Goal: Navigation & Orientation: Find specific page/section

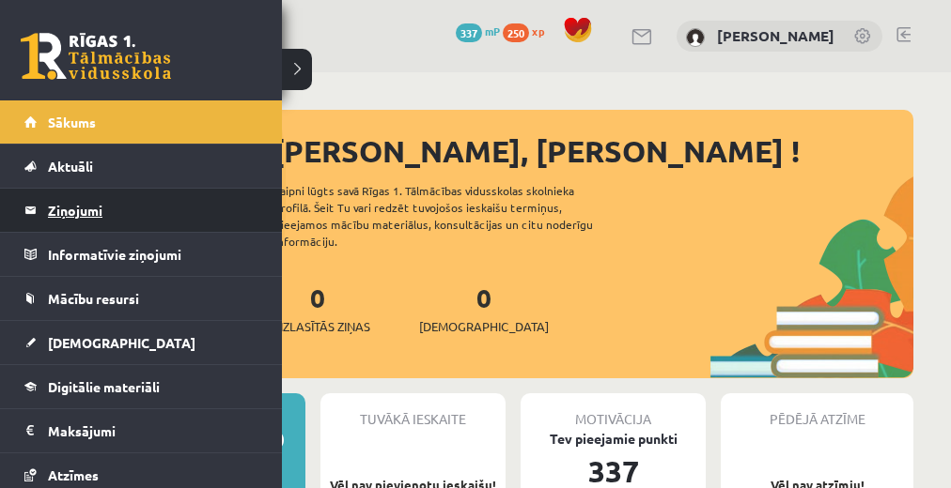
scroll to position [541, 0]
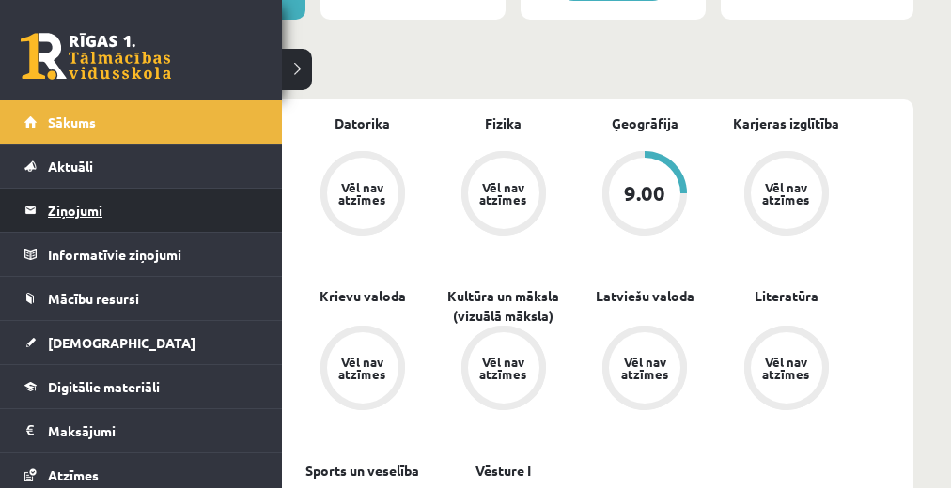
click at [40, 212] on link "Ziņojumi 0" at bounding box center [141, 210] width 234 height 43
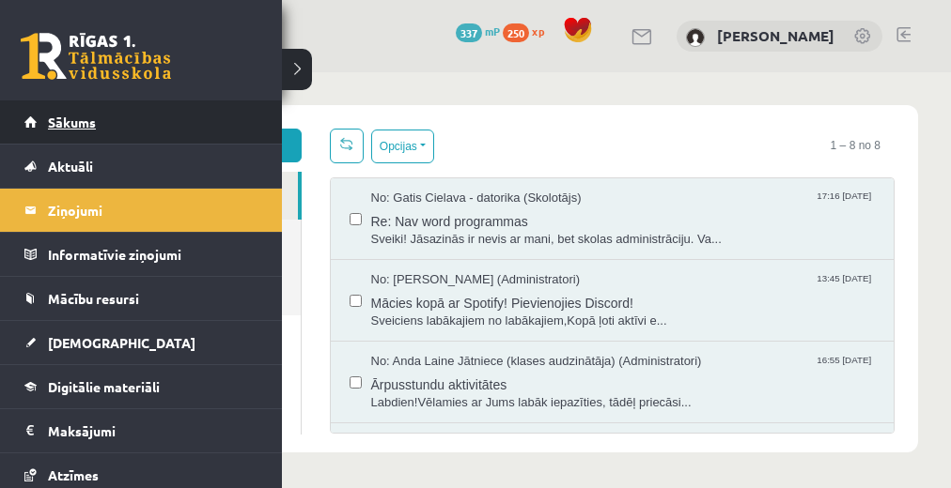
click at [72, 138] on link "Sākums" at bounding box center [141, 121] width 234 height 43
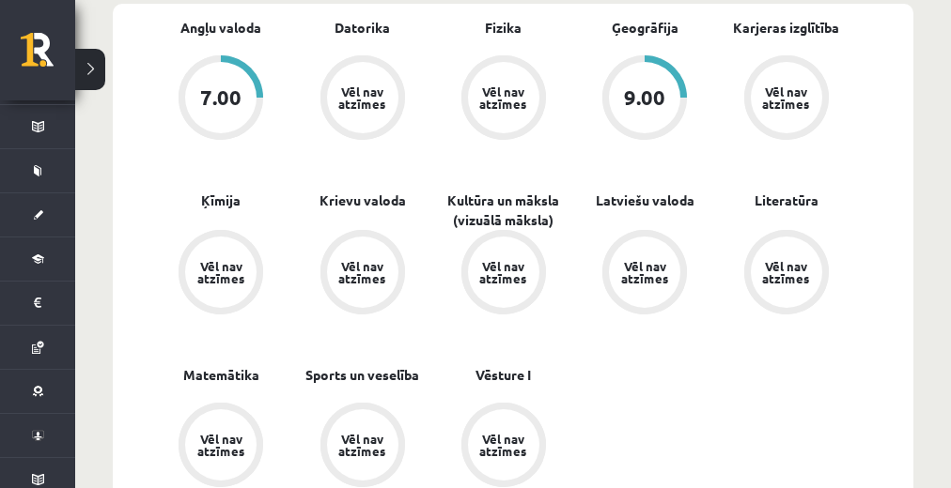
scroll to position [695, 0]
